Goal: Task Accomplishment & Management: Use online tool/utility

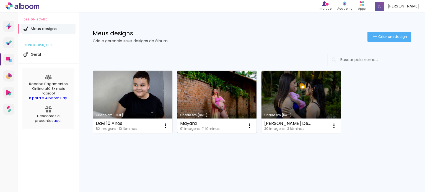
click at [214, 98] on link "Criado em [DATE]" at bounding box center [216, 102] width 79 height 63
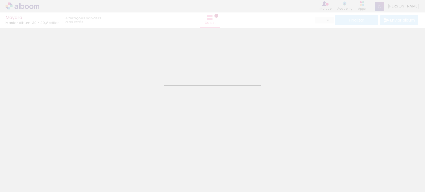
type input "JPG"
type input "Alta, 300 DPI"
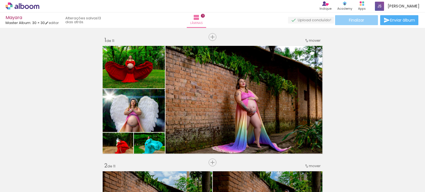
click at [342, 23] on paper-button "Finalizar" at bounding box center [356, 20] width 43 height 10
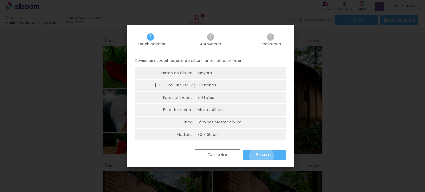
click at [0, 0] on slot "Próximo" at bounding box center [0, 0] width 0 height 0
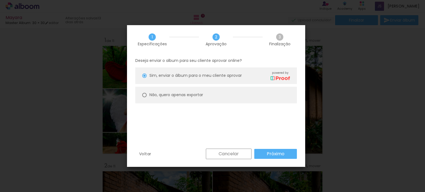
click at [0, 0] on slot "Não, quero apenas exportar" at bounding box center [0, 0] width 0 height 0
type paper-radio-button "on"
click at [0, 0] on slot "Próximo" at bounding box center [0, 0] width 0 height 0
type input "Alta, 300 DPI"
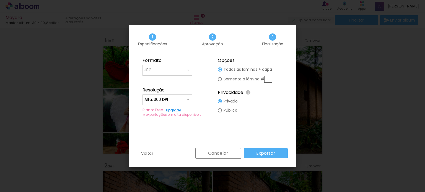
click at [0, 0] on input "Alta, 300 DPI" at bounding box center [0, 0] width 0 height 0
click at [0, 0] on div "Formato JPG PDF Resolução Alta, 300 DPI Baixa Plano: Free Upgrade ∞ exportações…" at bounding box center [0, 0] width 0 height 0
click at [0, 0] on input "Alta, 300 DPI" at bounding box center [0, 0] width 0 height 0
click at [0, 0] on div "Formato JPG PDF Resolução Alta, 300 DPI Baixa Plano: Free Upgrade ∞ exportações…" at bounding box center [0, 0] width 0 height 0
click at [0, 0] on slot "Cancelar" at bounding box center [0, 0] width 0 height 0
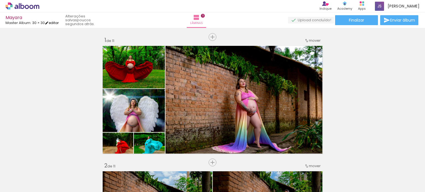
click at [53, 22] on link "editar" at bounding box center [52, 22] width 14 height 5
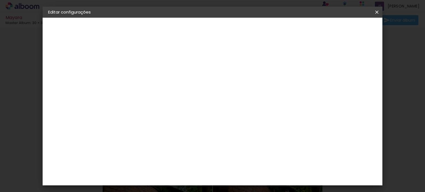
click at [79, 72] on paper-button "Master Album" at bounding box center [78, 68] width 61 height 11
click at [0, 0] on slot "Voltar" at bounding box center [0, 0] width 0 height 0
click at [375, 11] on iron-icon at bounding box center [376, 12] width 7 height 6
click at [66, 95] on div "3. Revisão" at bounding box center [78, 96] width 61 height 7
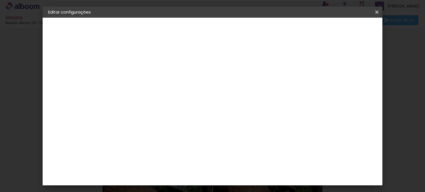
click at [65, 79] on iron-pages "Modelo Escolhendo modelo... Tamanho livre" at bounding box center [78, 80] width 61 height 11
click at [0, 0] on slot "Avançar" at bounding box center [0, 0] width 0 height 0
click at [161, 103] on input at bounding box center [153, 105] width 56 height 7
type input "Mas"
type paper-input "Mas"
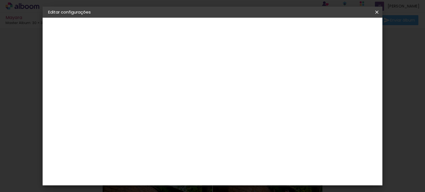
drag, startPoint x: 376, startPoint y: 12, endPoint x: 255, endPoint y: 20, distance: 121.7
click at [376, 12] on iron-icon at bounding box center [376, 12] width 7 height 6
click at [197, 27] on paper-button "Voltar" at bounding box center [186, 29] width 22 height 9
click at [375, 11] on iron-icon at bounding box center [376, 12] width 7 height 6
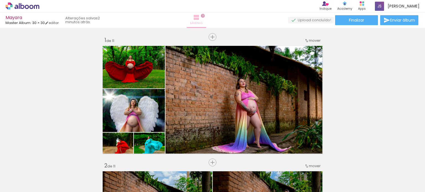
click at [200, 18] on iron-icon at bounding box center [196, 17] width 7 height 7
click at [304, 19] on quentale-upload-monitor at bounding box center [311, 20] width 46 height 7
click at [312, 20] on quentale-upload-monitor at bounding box center [311, 20] width 46 height 7
click at [398, 19] on span "Enviar álbum" at bounding box center [402, 20] width 25 height 4
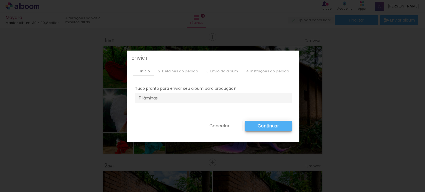
click at [0, 0] on paper-button "Cancelar" at bounding box center [0, 0] width 0 height 0
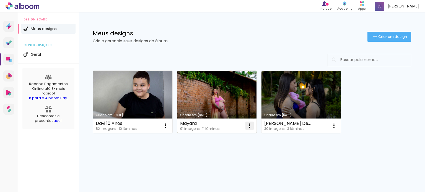
click at [249, 126] on iron-icon at bounding box center [249, 126] width 7 height 7
click at [225, 141] on paper-item "Abrir" at bounding box center [226, 138] width 55 height 11
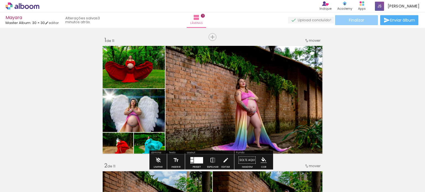
click at [350, 22] on span "Finalizar" at bounding box center [356, 20] width 15 height 4
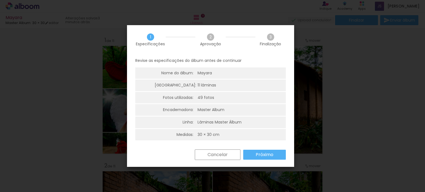
click at [0, 0] on slot "Próximo" at bounding box center [0, 0] width 0 height 0
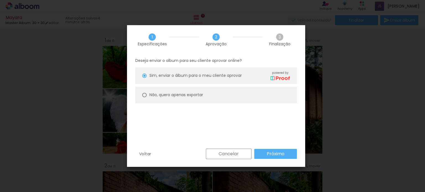
click at [280, 38] on span "3" at bounding box center [279, 36] width 7 height 7
click at [0, 0] on slot "Próximo" at bounding box center [0, 0] width 0 height 0
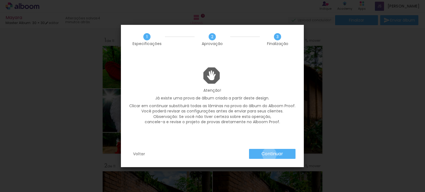
click at [0, 0] on slot "Continuar" at bounding box center [0, 0] width 0 height 0
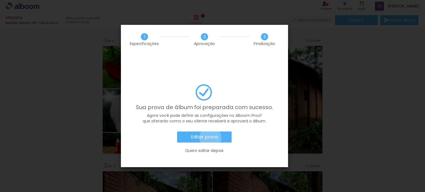
click at [0, 0] on slot "Editar prova" at bounding box center [0, 0] width 0 height 0
